Goal: Information Seeking & Learning: Learn about a topic

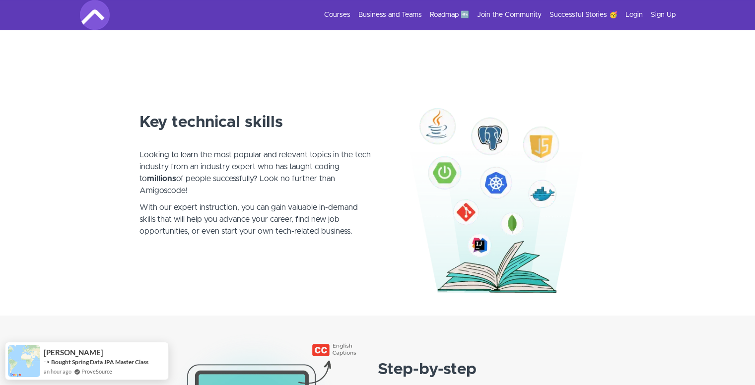
scroll to position [511, 0]
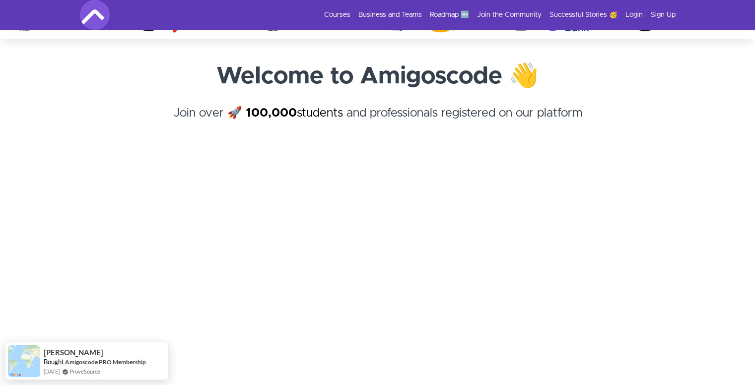
scroll to position [42, 0]
click at [326, 12] on li "Courses" at bounding box center [333, 15] width 34 height 10
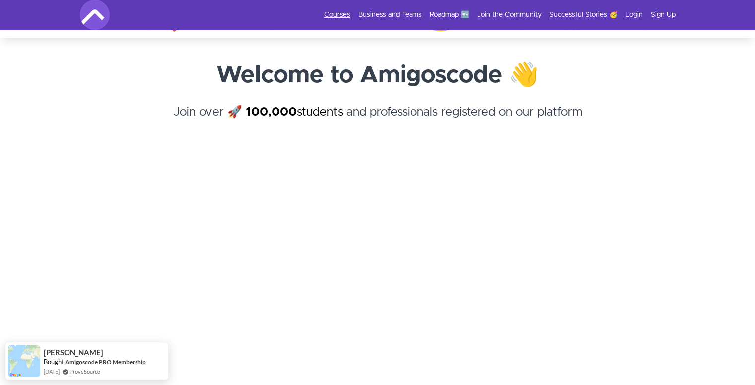
click at [330, 16] on link "Courses" at bounding box center [337, 15] width 26 height 10
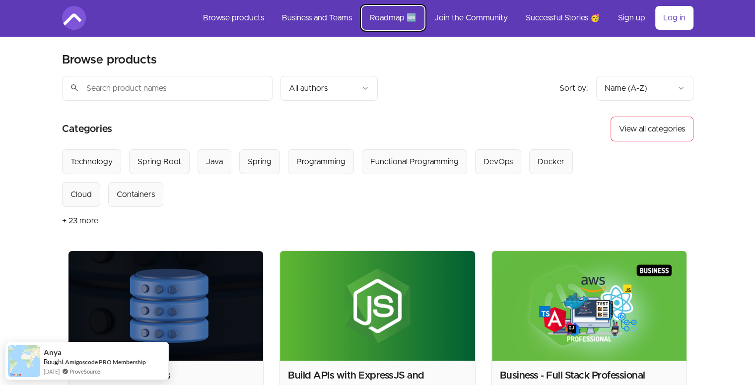
click at [389, 20] on link "Roadmap 🆕" at bounding box center [393, 18] width 63 height 24
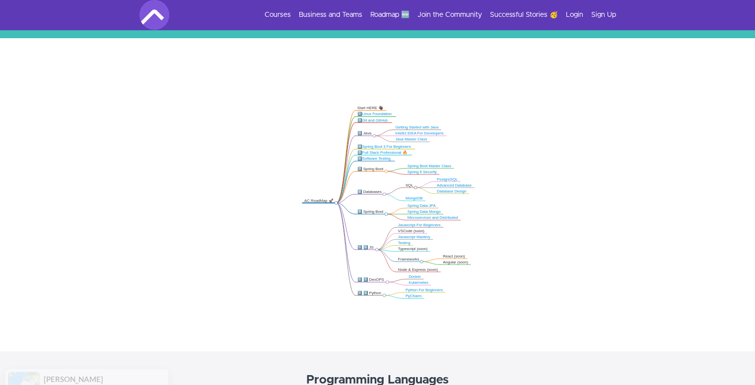
scroll to position [165, 0]
